Goal: Go to known website: Go to known website

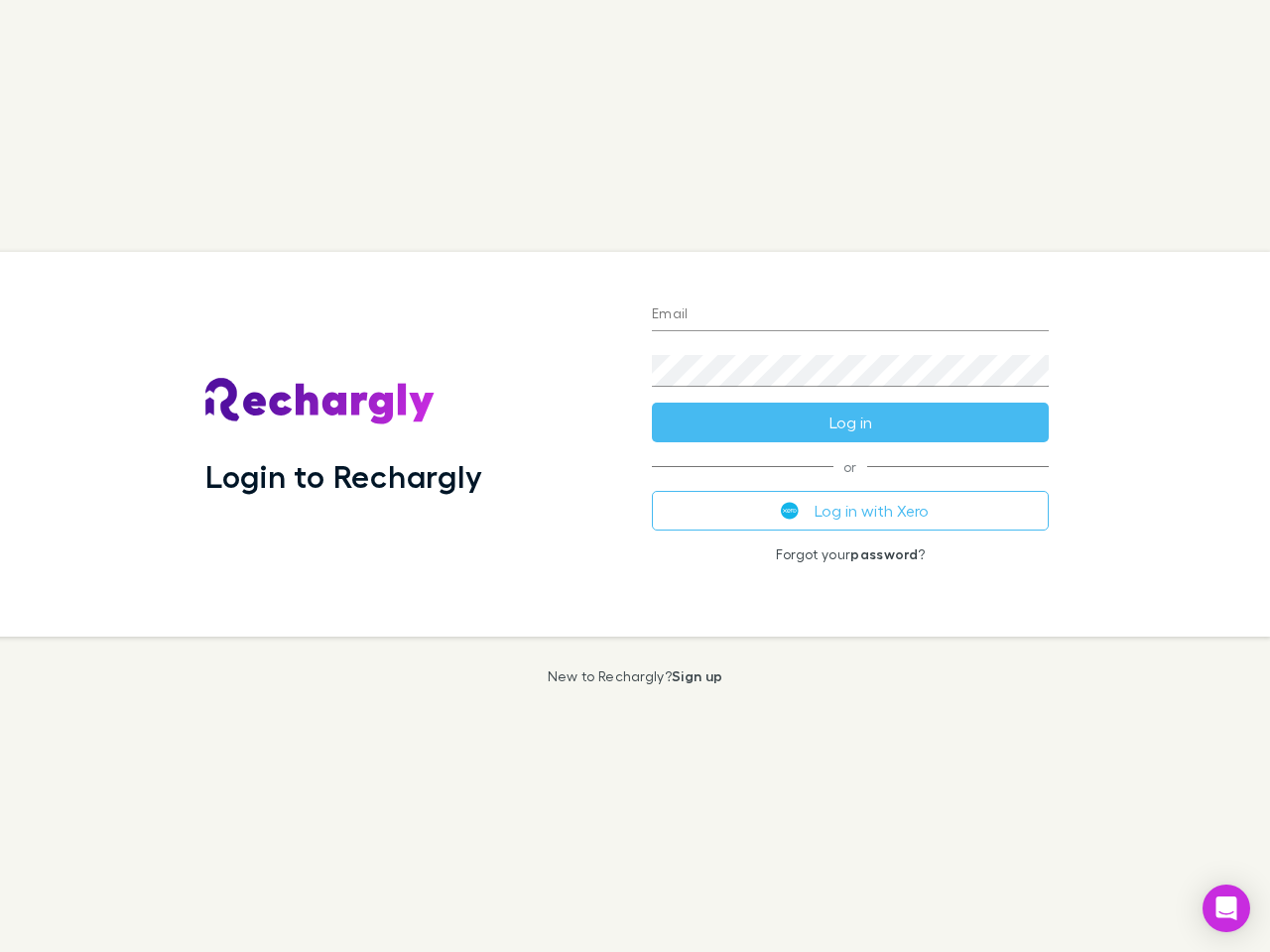
click at [635, 476] on div "Login to Rechargly" at bounding box center [412, 444] width 446 height 385
click at [850, 315] on input "Email" at bounding box center [850, 315] width 397 height 32
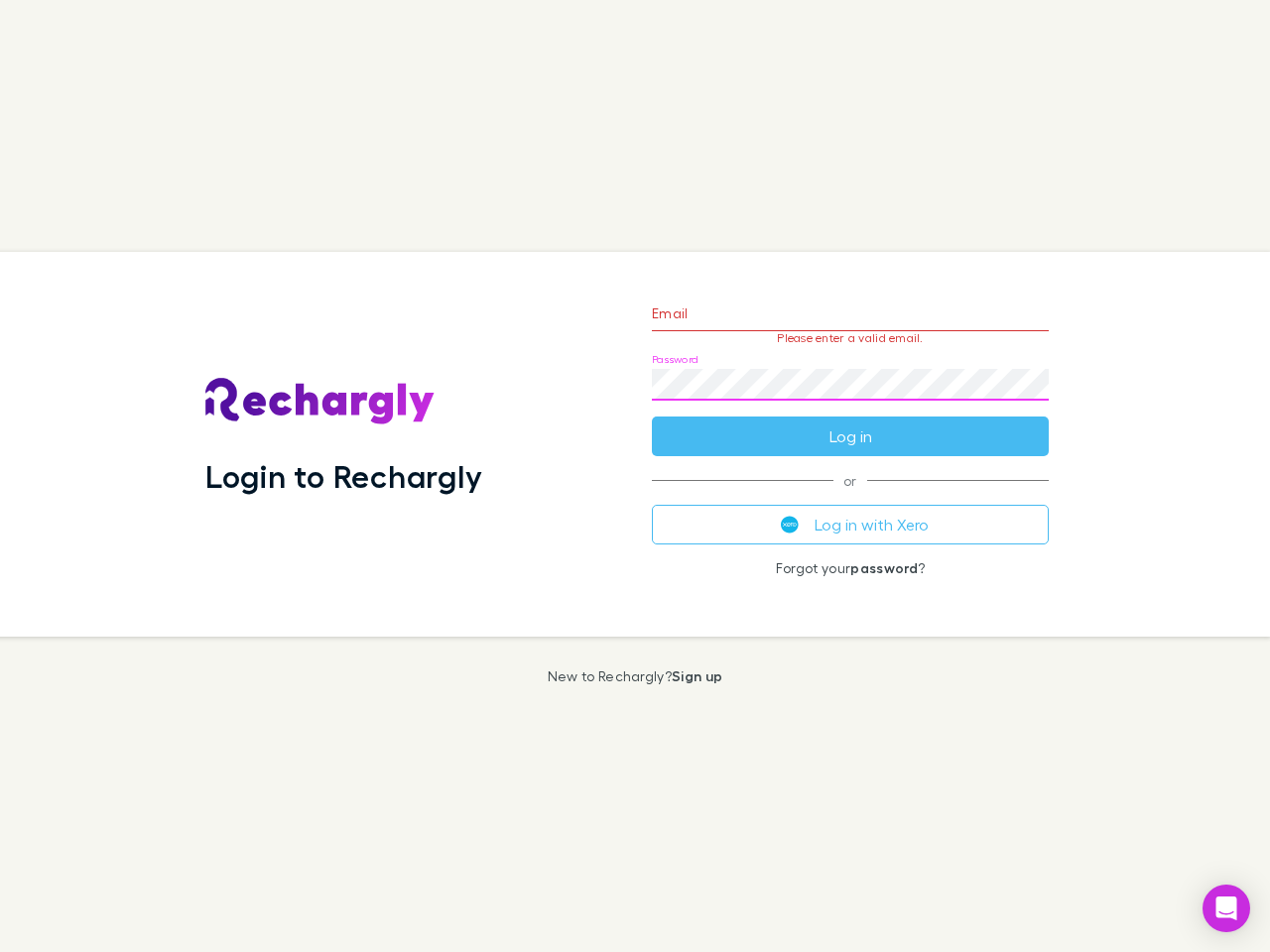
click at [850, 422] on form "Email Please enter a valid email. Password Log in" at bounding box center [850, 370] width 397 height 173
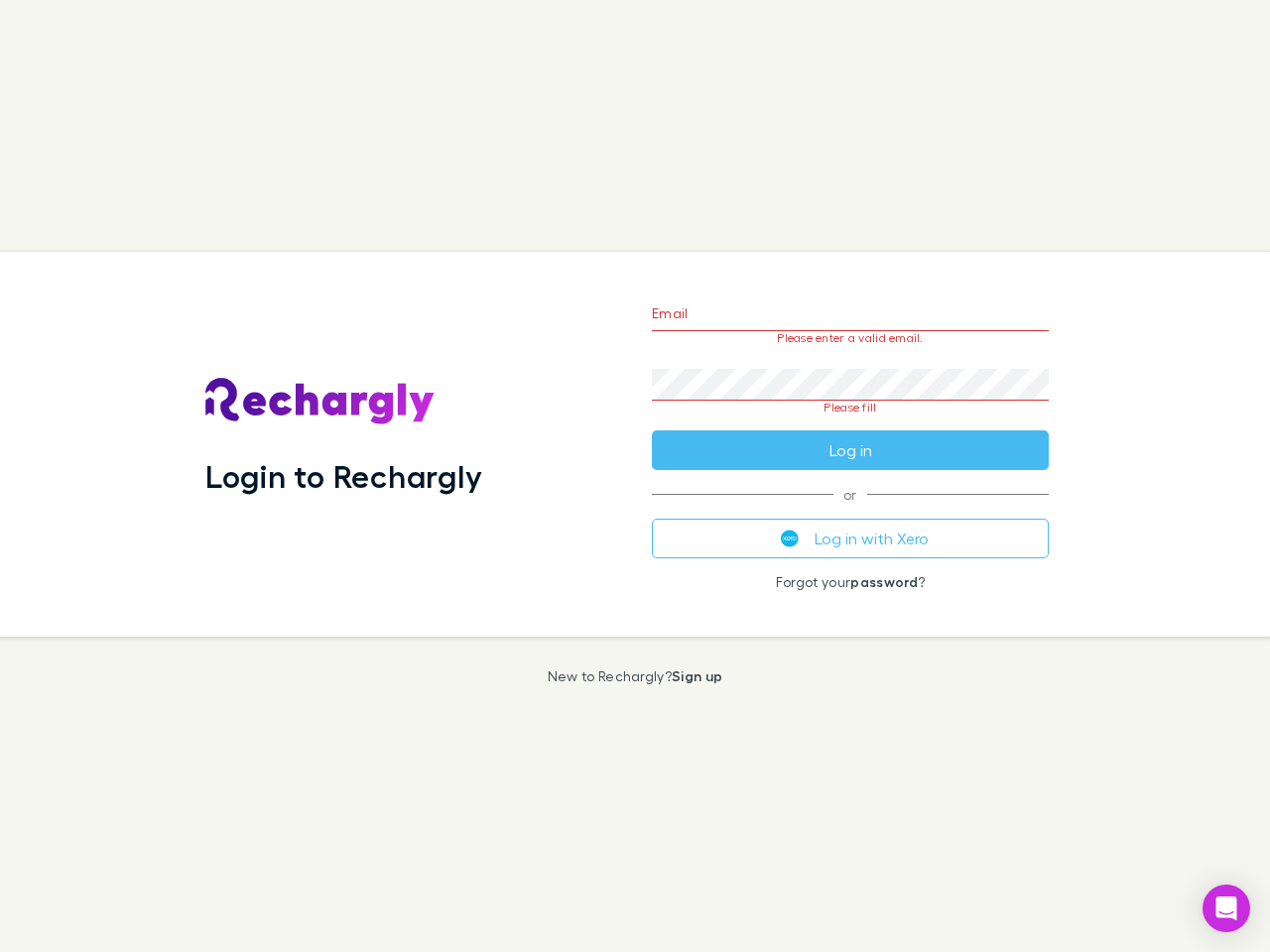
click at [850, 511] on div "Email Please enter a valid email. Password Please fill Log in or Log in with Xe…" at bounding box center [850, 444] width 428 height 385
click at [1226, 908] on icon "Open Intercom Messenger" at bounding box center [1226, 908] width 21 height 24
